Goal: Task Accomplishment & Management: Manage account settings

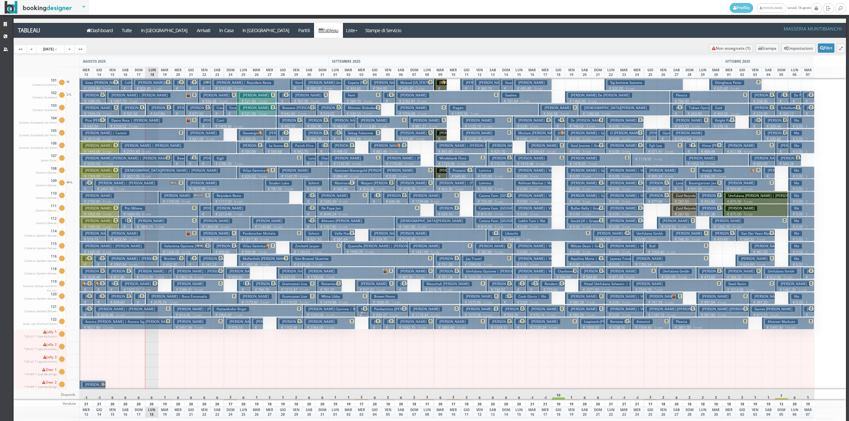
click at [198, 321] on h3 "Karahasan Yusuf" at bounding box center [190, 321] width 32 height 5
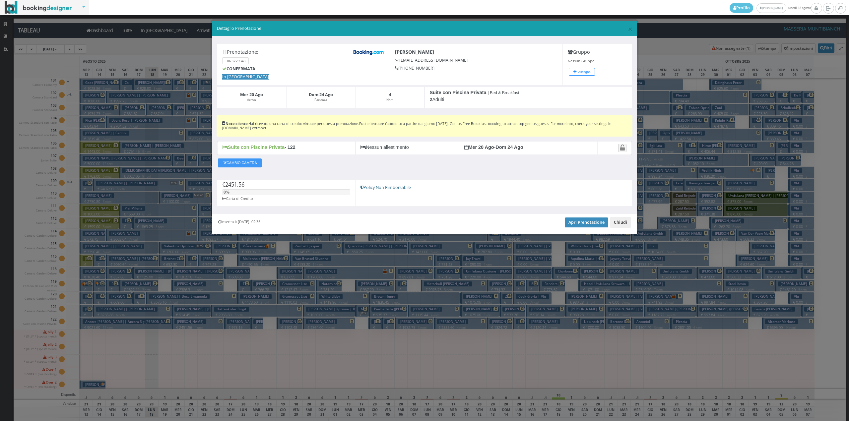
click at [619, 226] on button "Chiudi" at bounding box center [620, 222] width 21 height 11
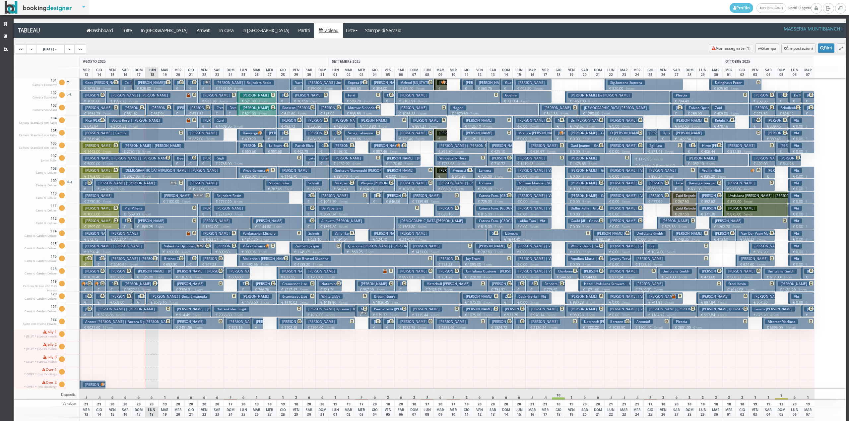
click at [200, 320] on h3 "Karahasan Yusuf" at bounding box center [190, 321] width 32 height 5
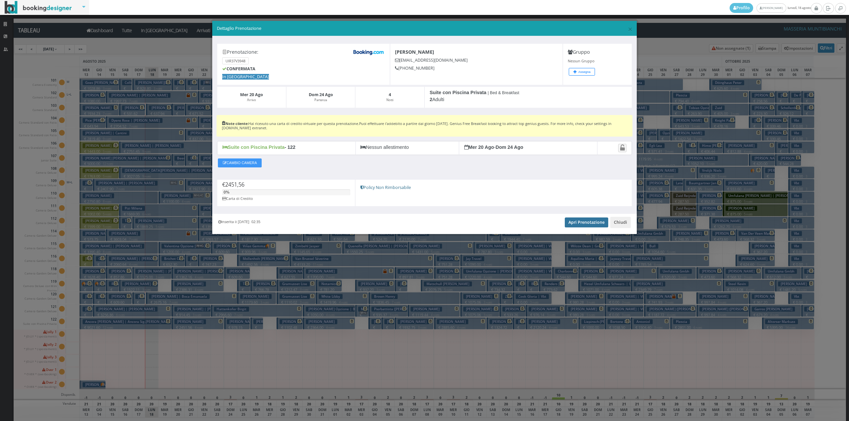
click at [577, 224] on link "Apri Prenotazione" at bounding box center [586, 223] width 43 height 10
click at [619, 225] on button "Chiudi" at bounding box center [620, 222] width 21 height 11
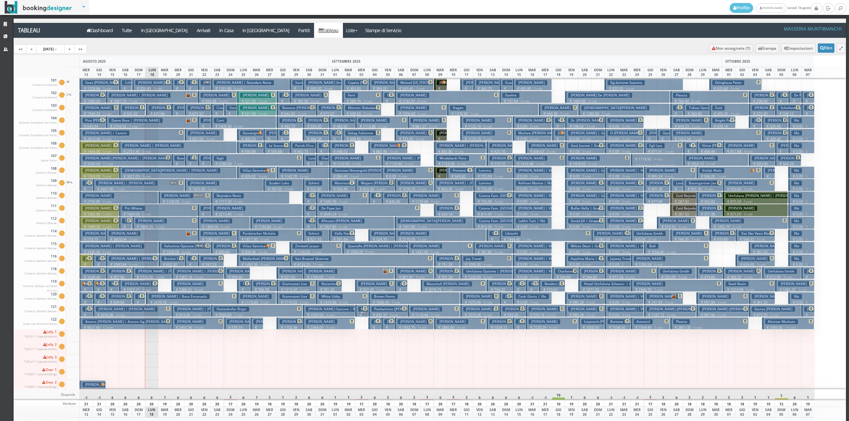
click at [259, 224] on button "Dimitrakis Dimitrios € 1144.80 4 notti 2 Adulti" at bounding box center [276, 223] width 52 height 12
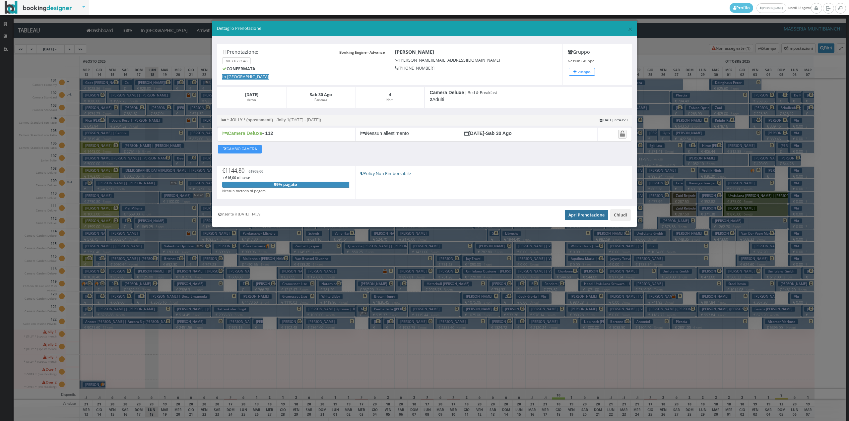
click at [594, 219] on link "Apri Prenotazione" at bounding box center [586, 215] width 43 height 10
click at [580, 218] on link "Apri Prenotazione" at bounding box center [586, 215] width 43 height 10
click at [618, 218] on button "Chiudi" at bounding box center [620, 214] width 21 height 11
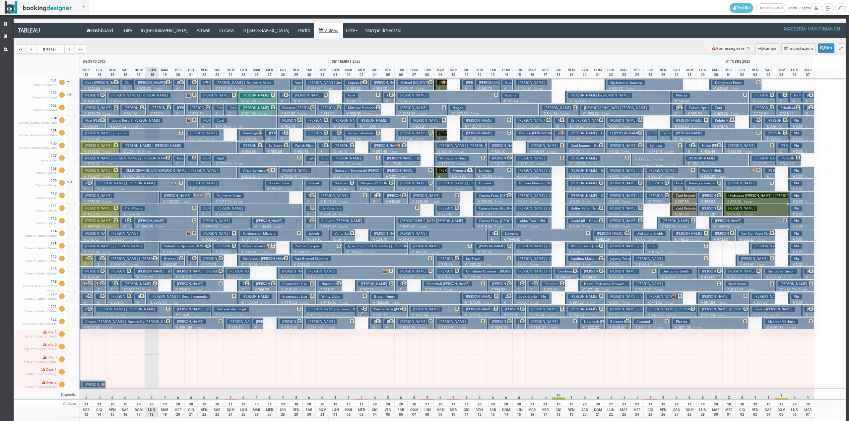
click at [159, 277] on small "3 notti" at bounding box center [158, 277] width 11 height 4
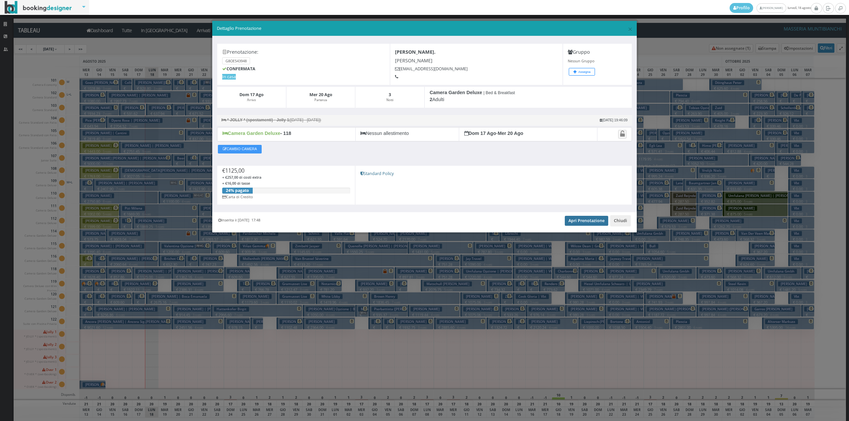
click at [576, 223] on link "Apri Prenotazione" at bounding box center [586, 221] width 43 height 10
click at [623, 223] on button "Chiudi" at bounding box center [620, 220] width 21 height 11
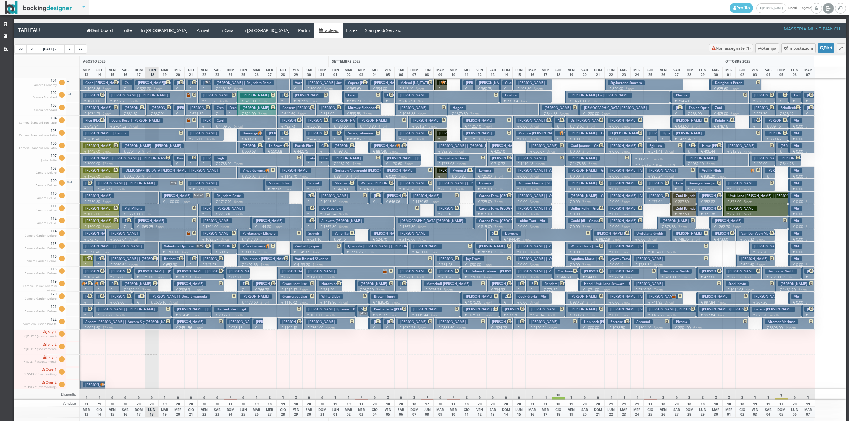
click at [826, 8] on icon at bounding box center [828, 8] width 5 height 7
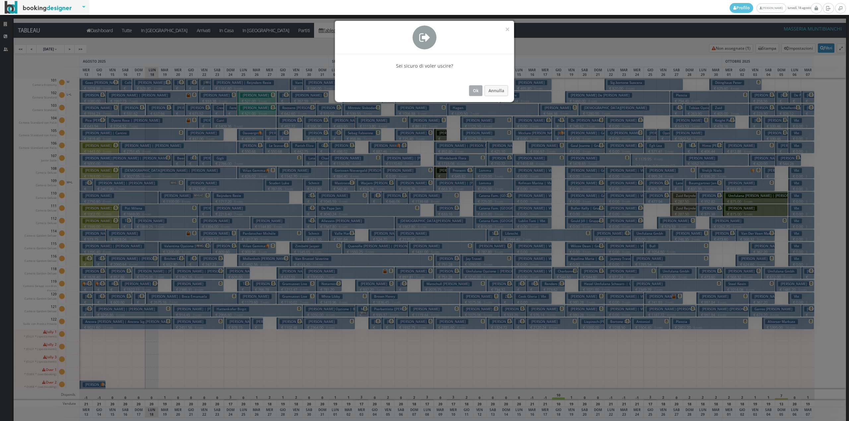
click at [478, 89] on button "Ok" at bounding box center [476, 90] width 14 height 11
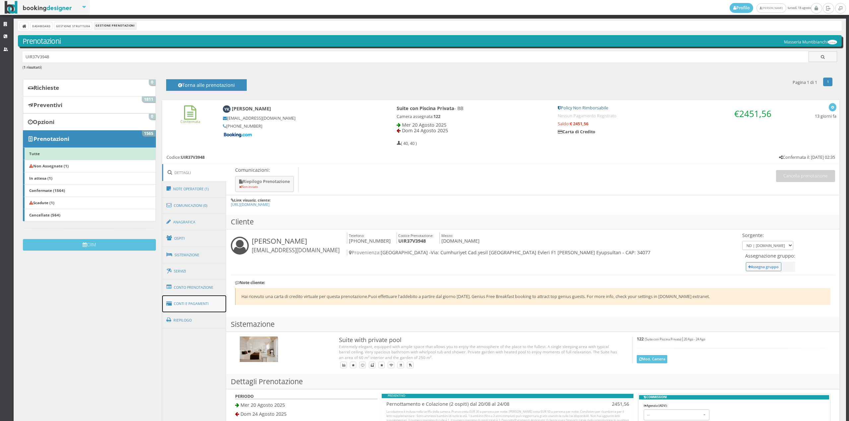
click at [211, 302] on link "Conti e Pagamenti" at bounding box center [194, 304] width 64 height 17
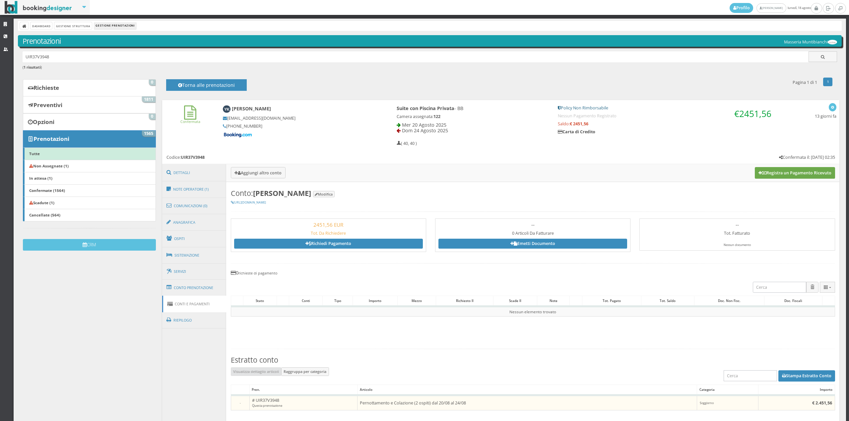
click at [775, 174] on button "Registra un Pagamento Ricevuto" at bounding box center [795, 172] width 80 height 11
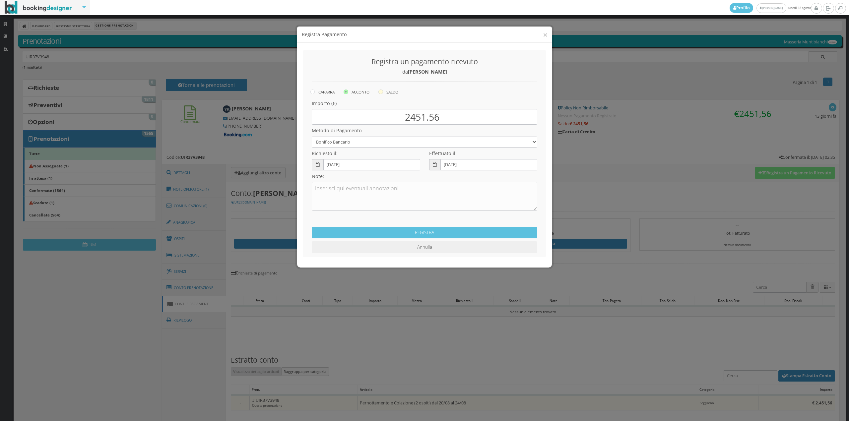
click at [390, 86] on label "SALDO" at bounding box center [388, 86] width 20 height 8
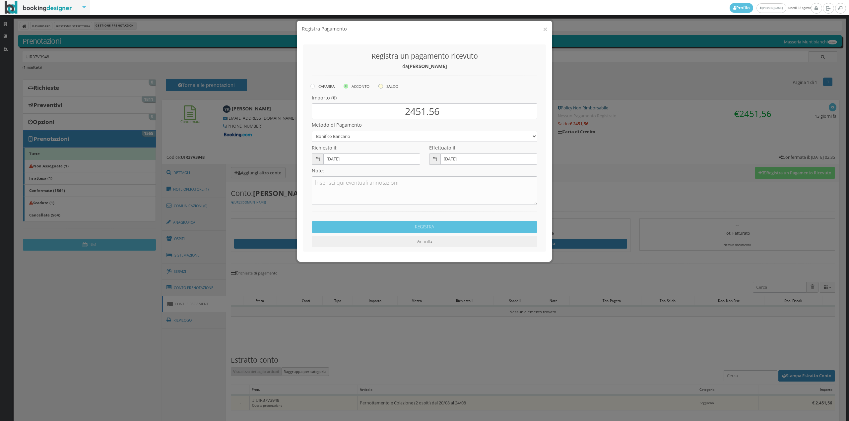
radio input "true"
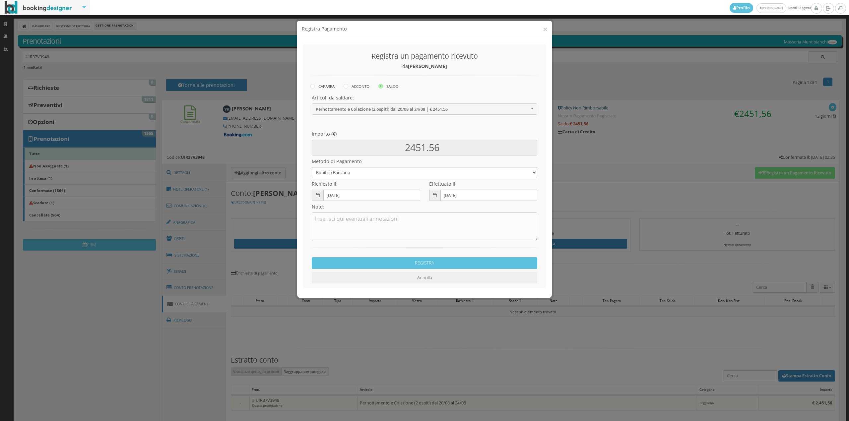
click at [348, 173] on select "Bonifico Bancario Carta di Credito Contanti Assegno Bancario Assegno Circolare …" at bounding box center [425, 172] width 226 height 11
select select "2589"
click at [312, 167] on select "Bonifico Bancario Carta di Credito Contanti Assegno Bancario Assegno Circolare …" at bounding box center [425, 172] width 226 height 11
click at [354, 219] on textarea at bounding box center [425, 227] width 226 height 29
type textarea "Pagonline ok"
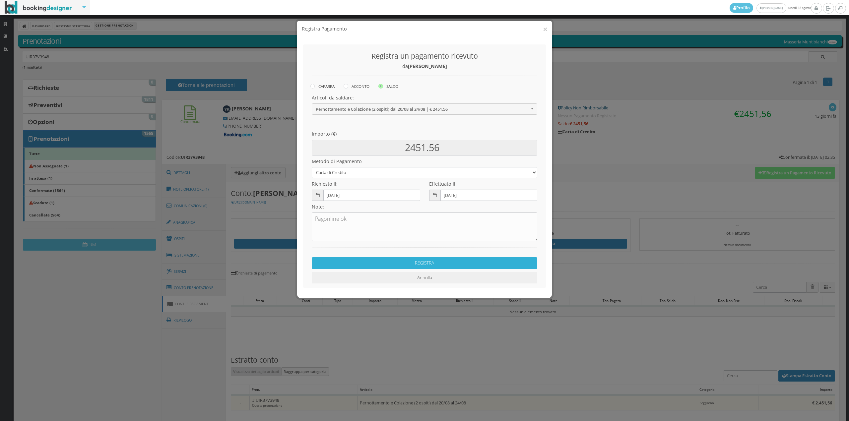
click at [409, 259] on button "REGISTRA" at bounding box center [425, 263] width 226 height 12
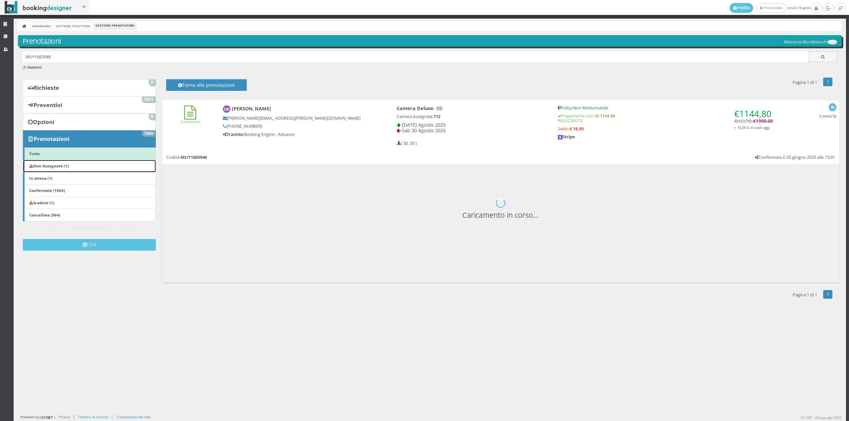
click at [54, 161] on link "Non Assegnate (1)" at bounding box center [89, 166] width 133 height 13
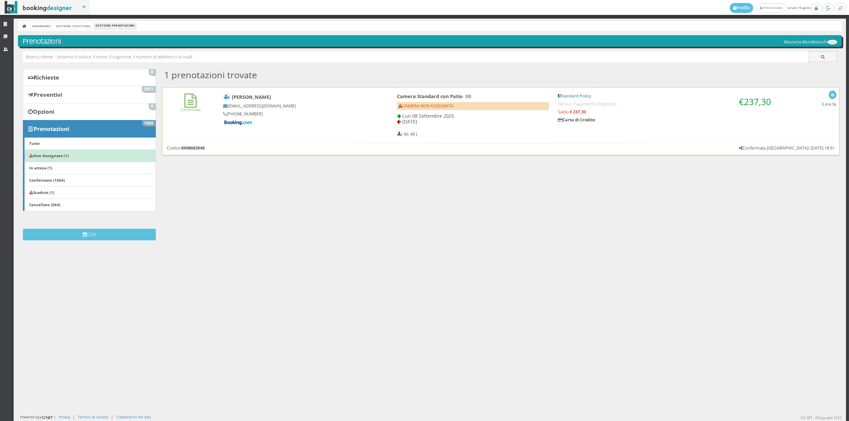
click at [203, 121] on div "Confermata Valerie Cau vcau.167701@guest.booking.com +33 6 62 67 68 87 Camera S…" at bounding box center [501, 114] width 677 height 52
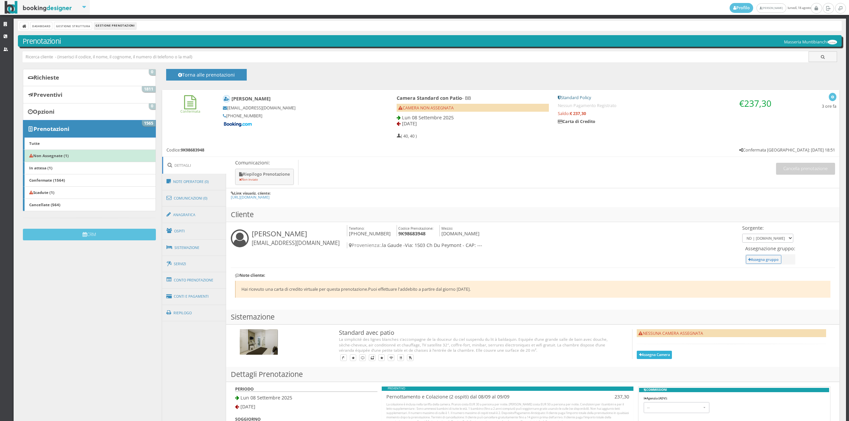
click at [652, 355] on button "Assegna Camera" at bounding box center [654, 355] width 35 height 8
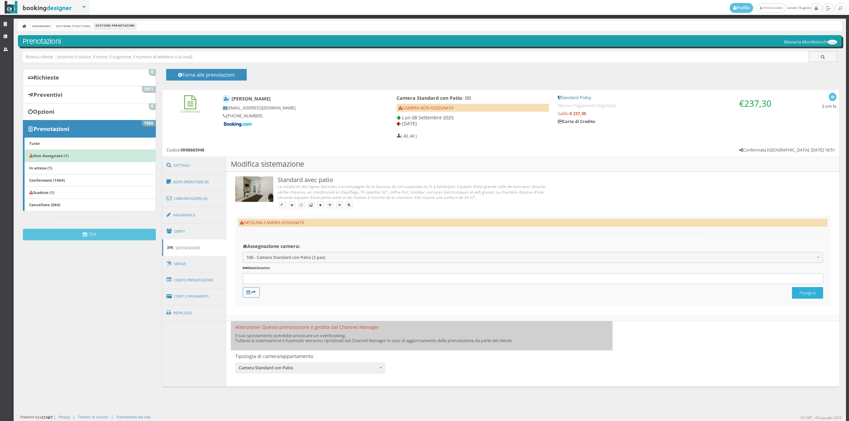
click at [793, 295] on button "Assegna" at bounding box center [807, 293] width 31 height 12
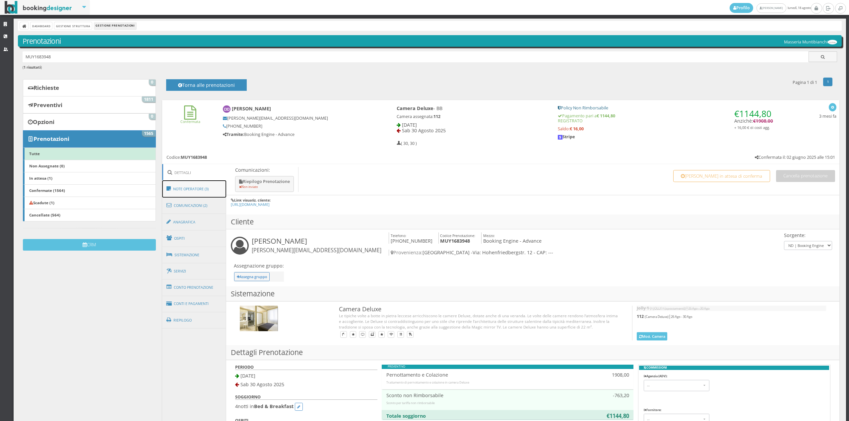
click at [198, 188] on link "Note Operatore (3)" at bounding box center [194, 188] width 64 height 17
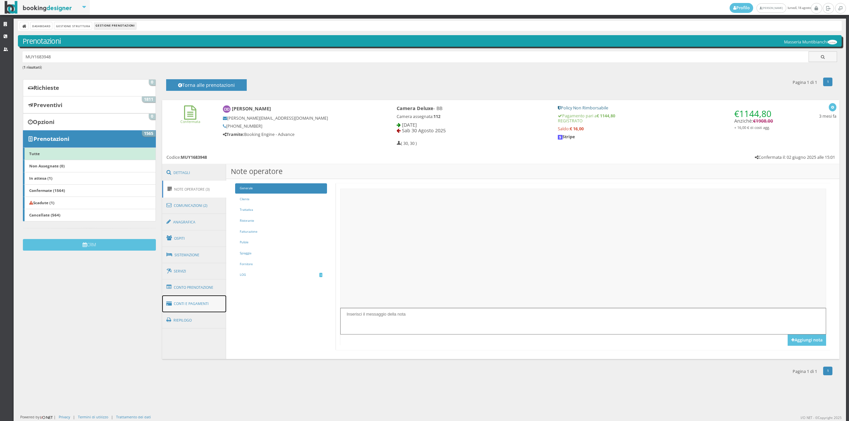
click at [192, 298] on link "Conti e Pagamenti" at bounding box center [194, 304] width 64 height 17
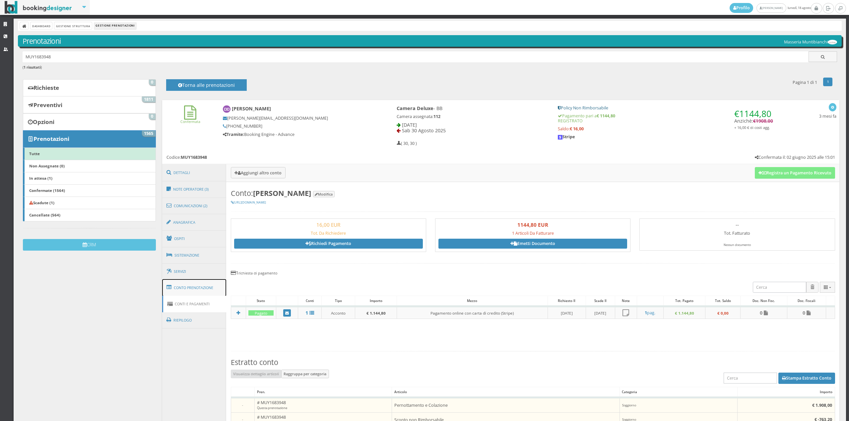
click at [192, 288] on link "Conto Prenotazione" at bounding box center [194, 287] width 64 height 17
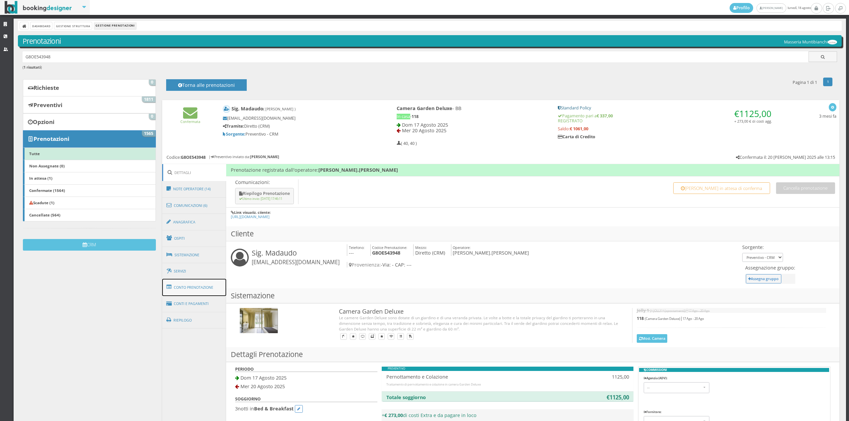
click at [192, 283] on link "Conto Prenotazione" at bounding box center [194, 287] width 64 height 17
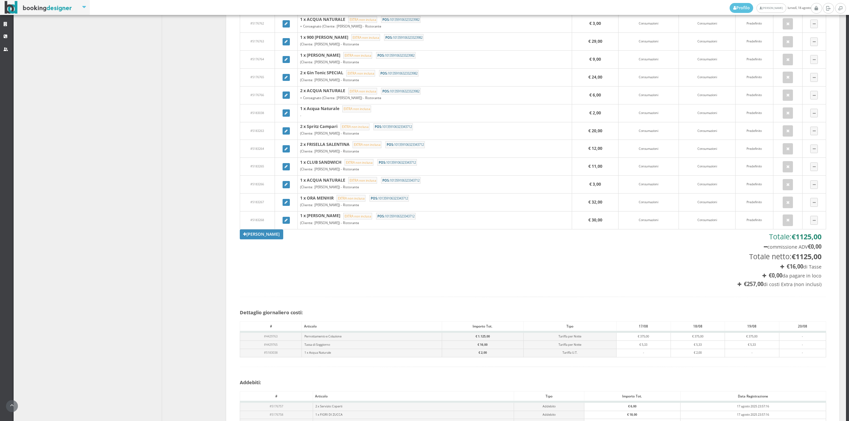
scroll to position [371, 0]
click at [267, 238] on link "Aggiungi Tariffa" at bounding box center [262, 234] width 44 height 10
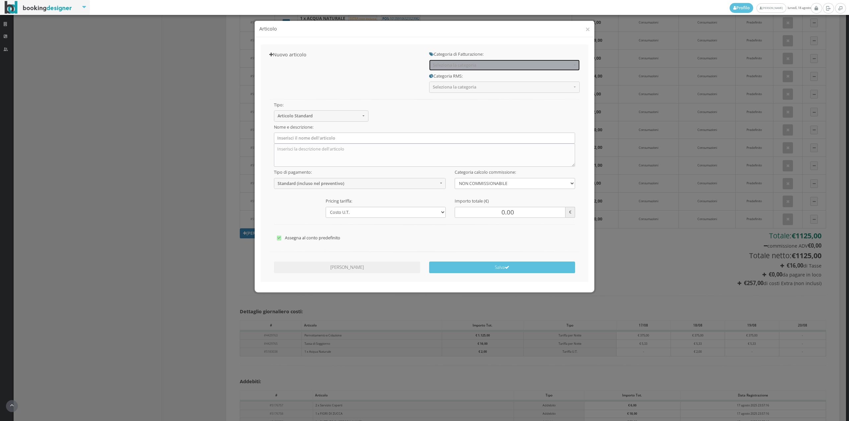
click at [468, 61] on button "Seleziona la categoria" at bounding box center [504, 65] width 151 height 11
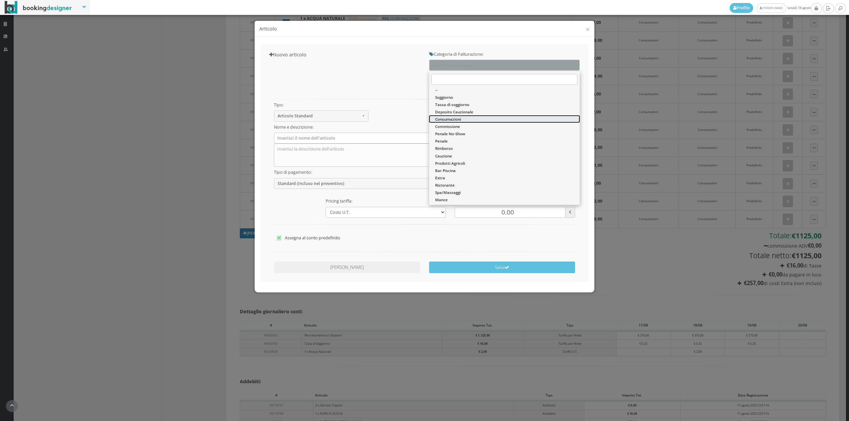
click at [457, 119] on span "Consumazioni" at bounding box center [448, 119] width 26 height 6
select select "26"
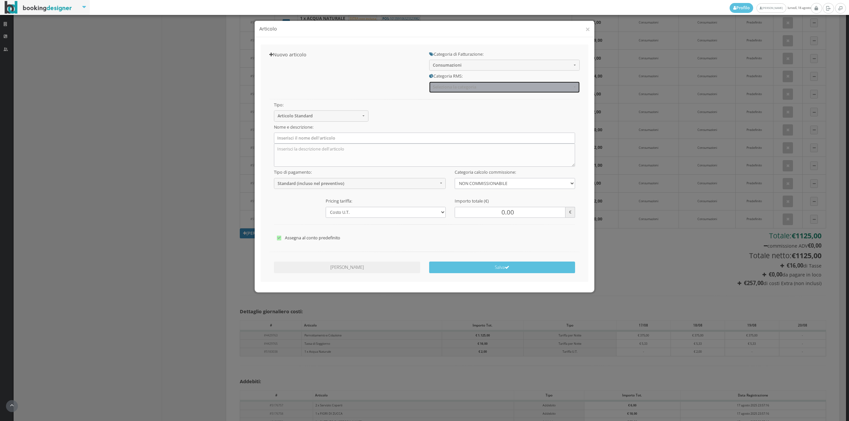
click at [454, 85] on span "Seleziona la categoria" at bounding box center [502, 87] width 139 height 5
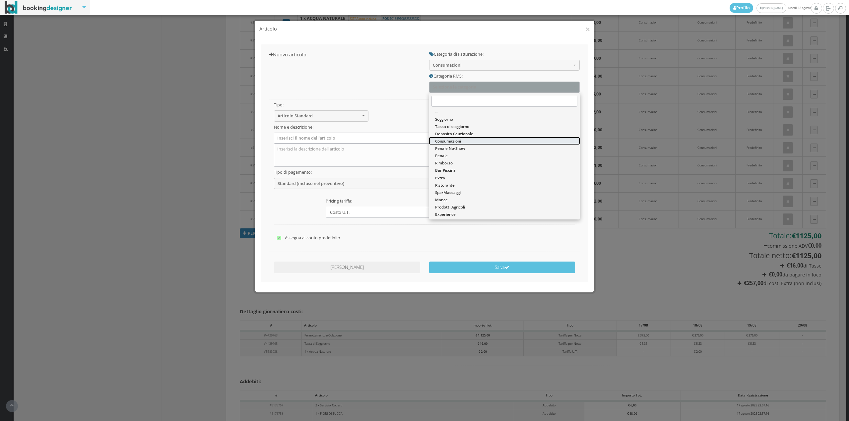
click at [453, 142] on span "Consumazioni" at bounding box center [448, 141] width 26 height 6
select select "36"
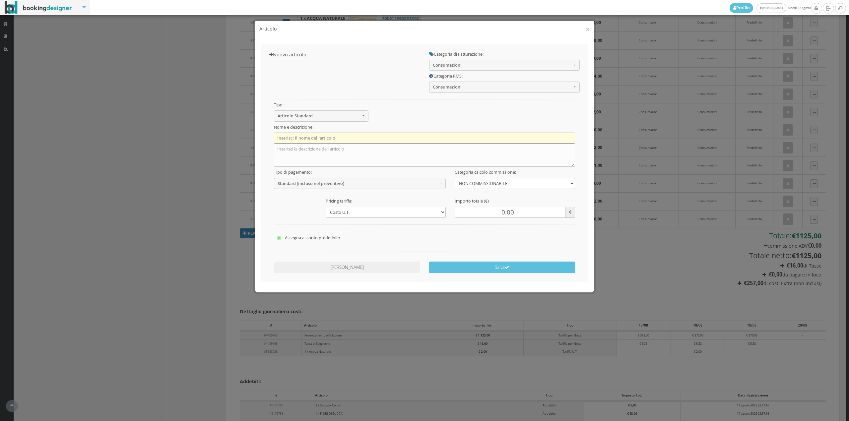
click at [386, 137] on input "text" at bounding box center [424, 138] width 301 height 11
type input "2 x Acqua Naturale"
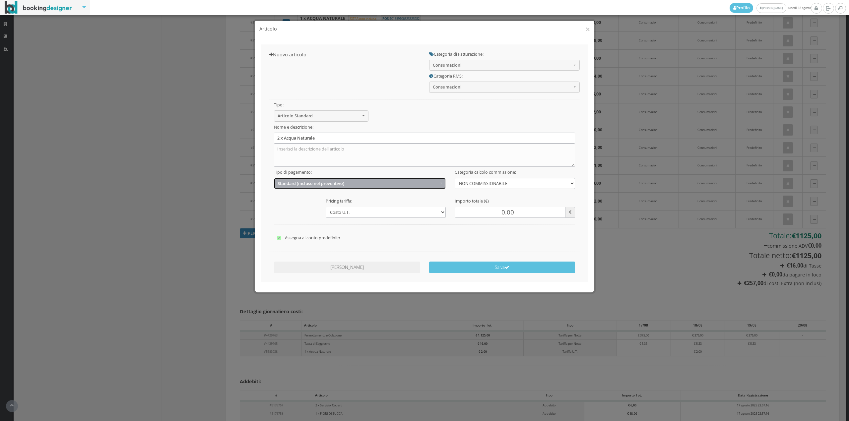
click at [352, 187] on button "Standard (incluso nel preventivo)" at bounding box center [360, 183] width 172 height 11
click at [347, 207] on link "EXTRA (non incluso nel preventivo)" at bounding box center [360, 209] width 172 height 7
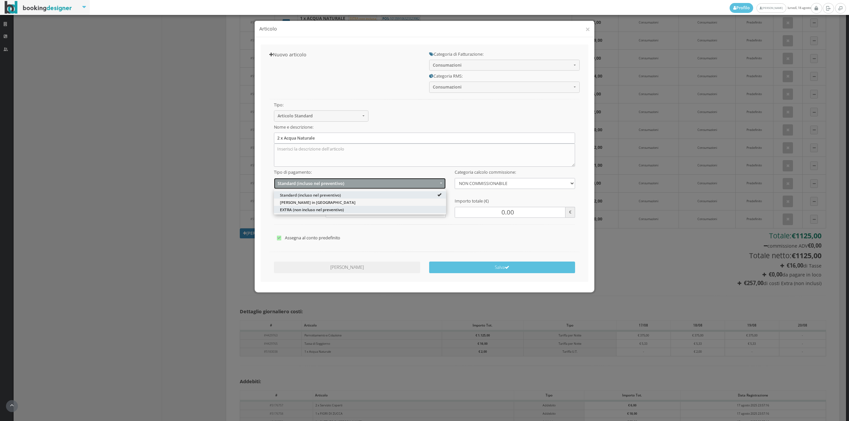
select select "2"
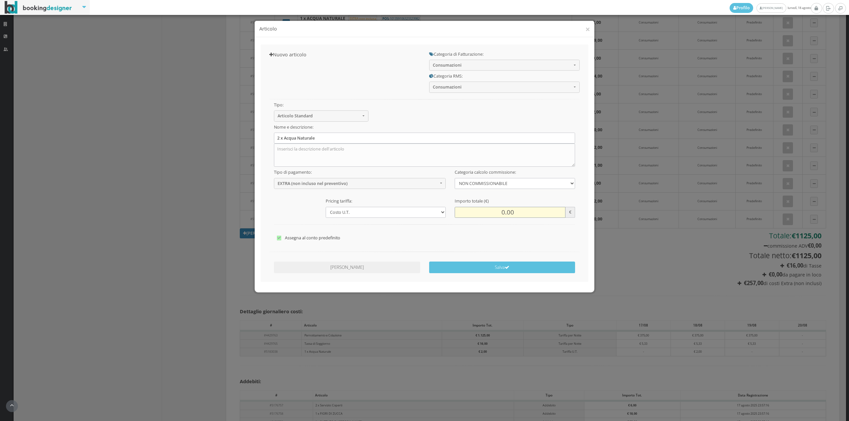
click at [508, 213] on input "0.00" at bounding box center [510, 212] width 110 height 11
type input "6.00"
click at [297, 155] on textarea at bounding box center [424, 155] width 301 height 23
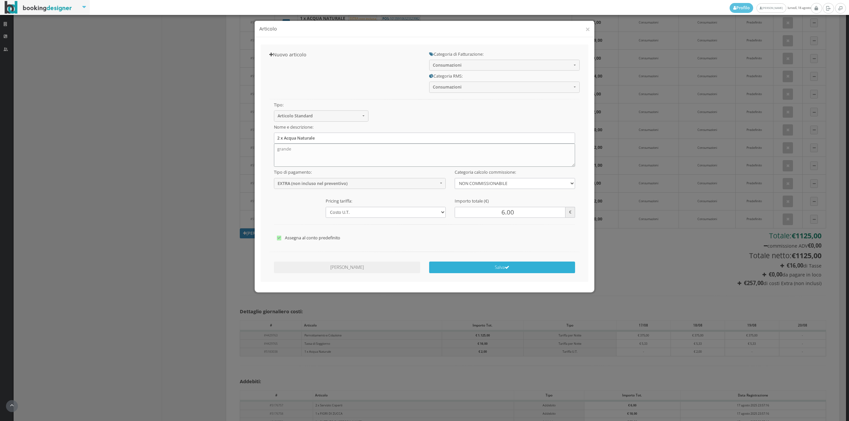
type textarea "grande"
click at [464, 271] on button "Salva" at bounding box center [502, 268] width 146 height 12
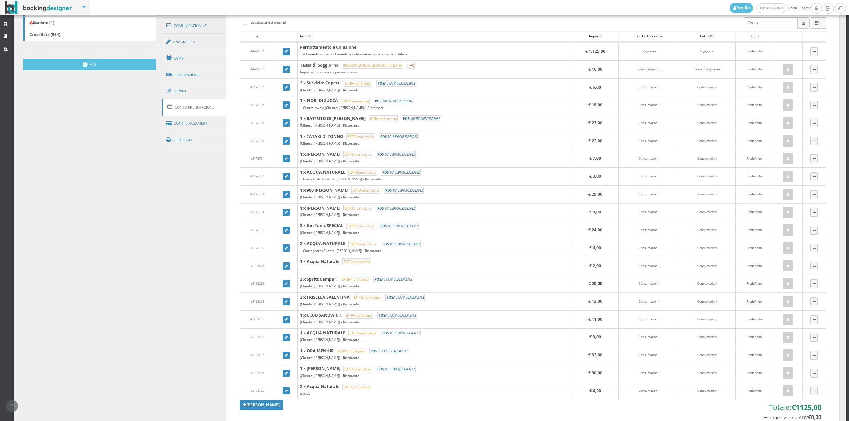
scroll to position [0, 0]
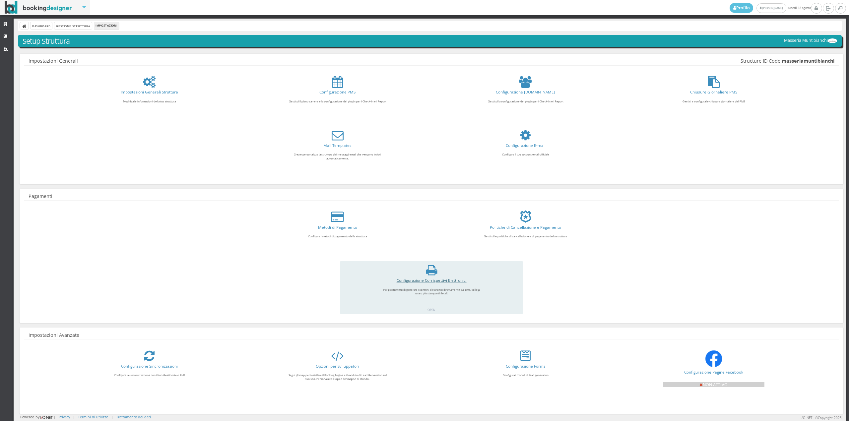
click at [444, 279] on link "Configurazione Corrispettivi Elettronici" at bounding box center [432, 280] width 70 height 5
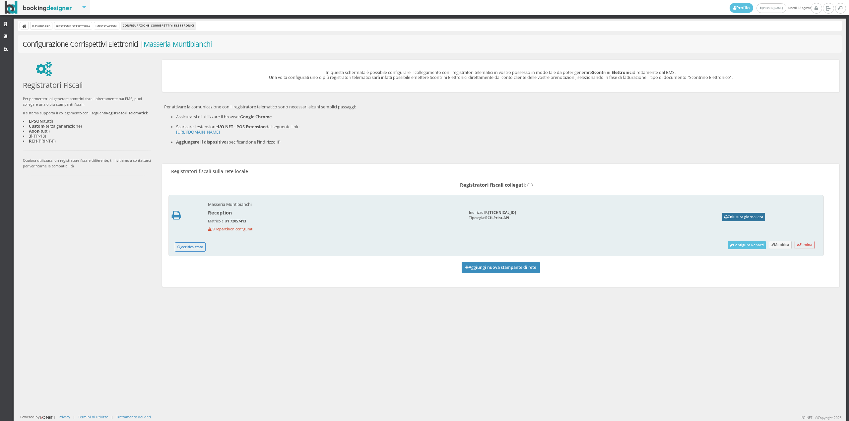
click at [746, 218] on button "Chiusura giornaliera" at bounding box center [743, 217] width 43 height 8
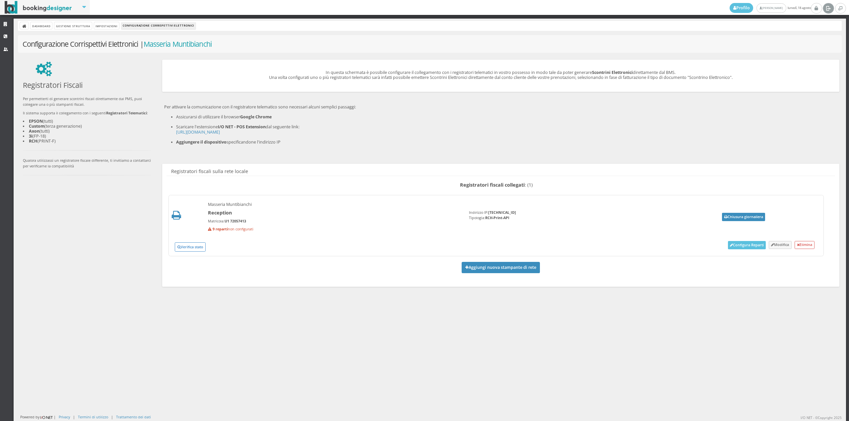
click at [825, 11] on link at bounding box center [828, 8] width 11 height 11
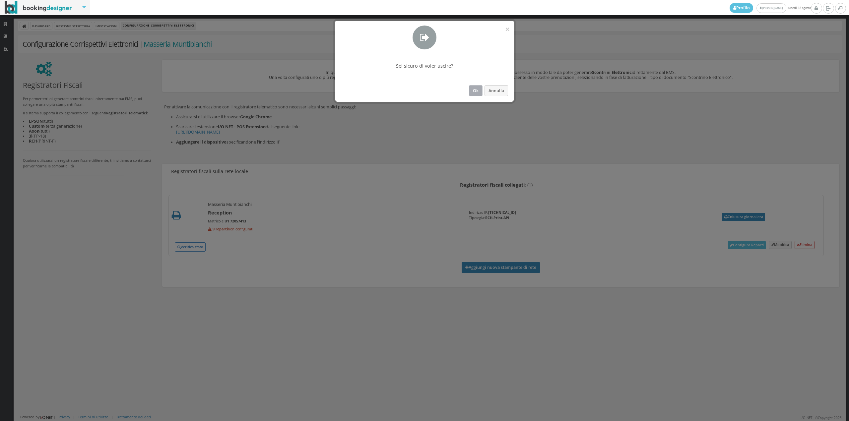
click at [480, 96] on button "Ok" at bounding box center [476, 90] width 14 height 11
